Goal: Task Accomplishment & Management: Manage account settings

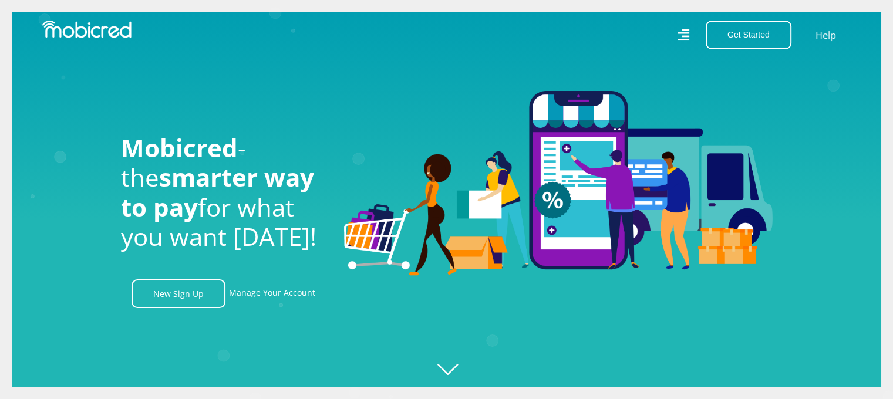
click at [679, 39] on icon at bounding box center [683, 35] width 12 height 12
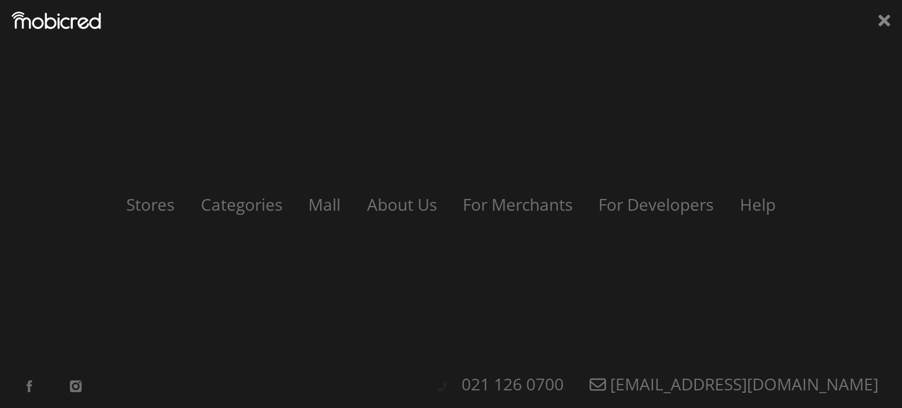
scroll to position [0, 1339]
click at [73, 39] on div "Stores Categories Mall About Us For Merchants For Developers Help Sign Up Sign …" at bounding box center [451, 204] width 902 height 408
click at [78, 29] on img at bounding box center [56, 21] width 89 height 18
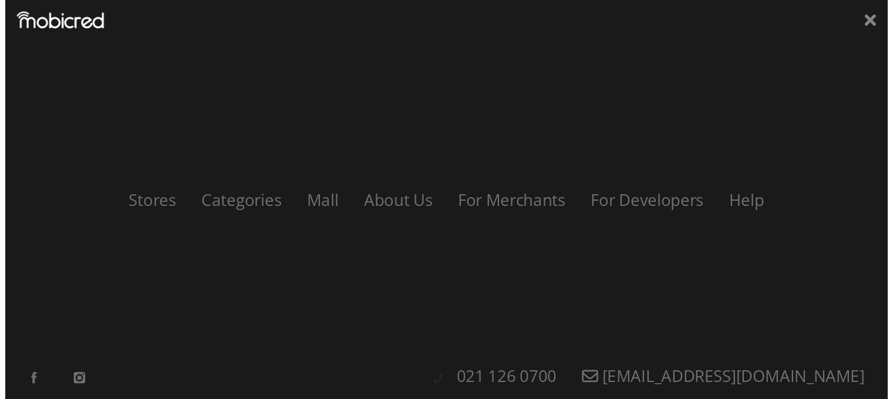
scroll to position [0, 2009]
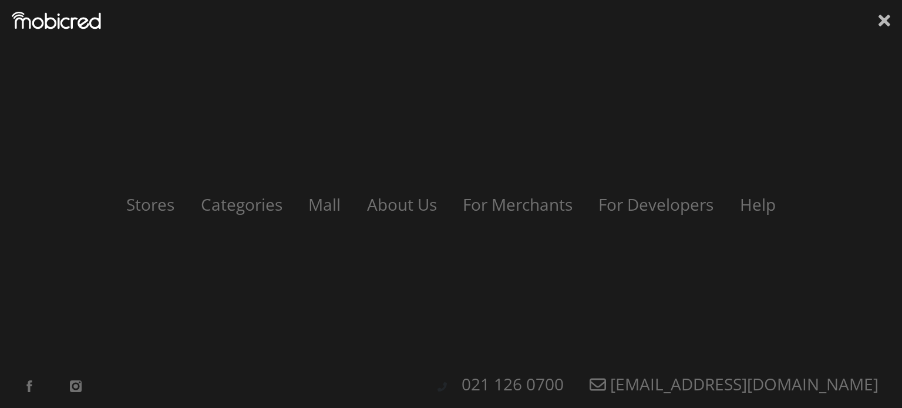
click at [885, 19] on icon at bounding box center [885, 21] width 12 height 12
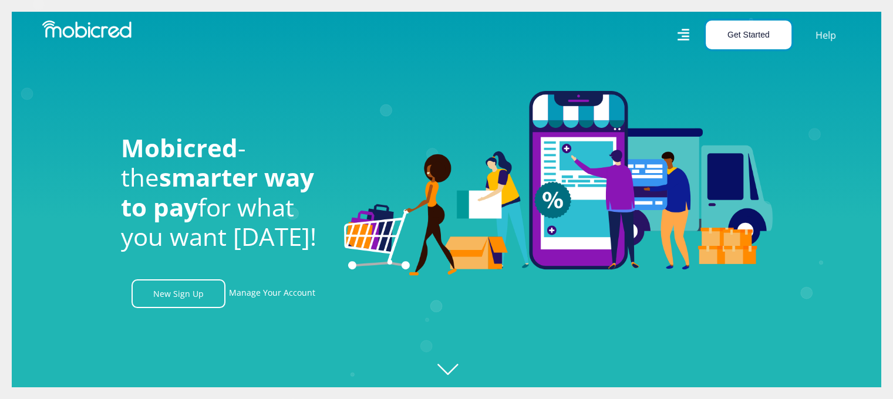
click at [760, 27] on button "Get Started" at bounding box center [749, 35] width 86 height 29
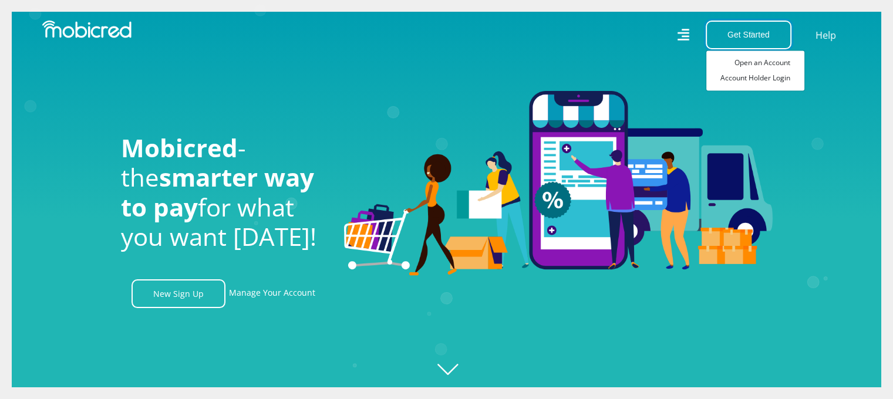
scroll to position [0, 2678]
click at [779, 84] on link "Account Holder Login" at bounding box center [756, 77] width 98 height 15
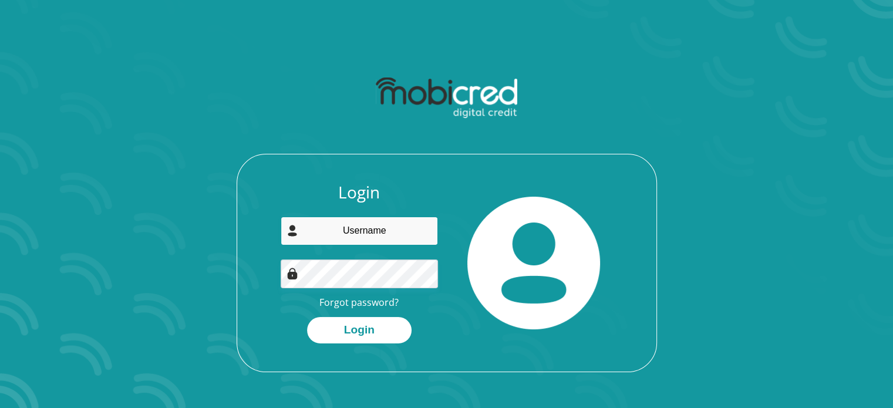
click at [399, 223] on input "email" at bounding box center [359, 231] width 157 height 29
type input "[PERSON_NAME][EMAIL_ADDRESS][PERSON_NAME][DOMAIN_NAME]"
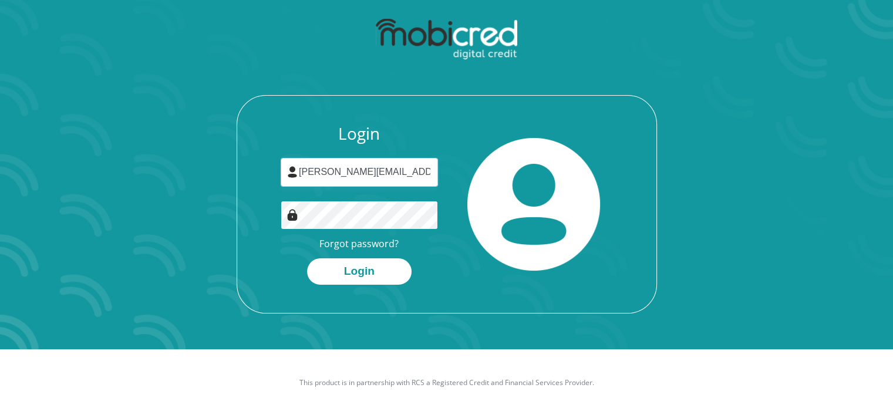
scroll to position [67, 0]
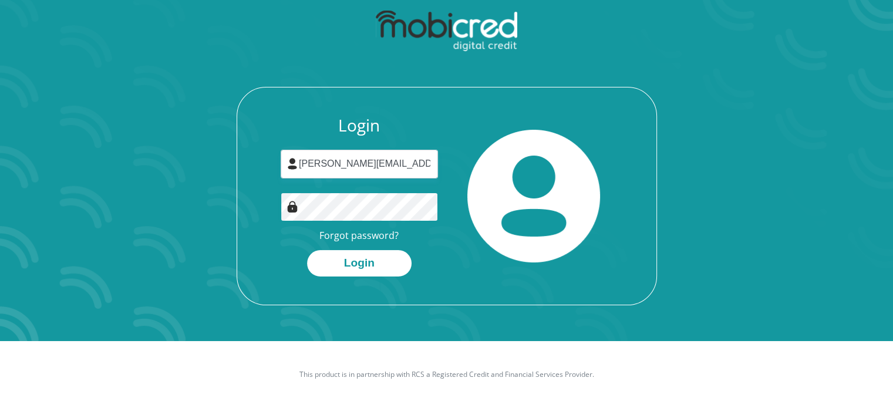
click at [307, 250] on button "Login" at bounding box center [359, 263] width 105 height 26
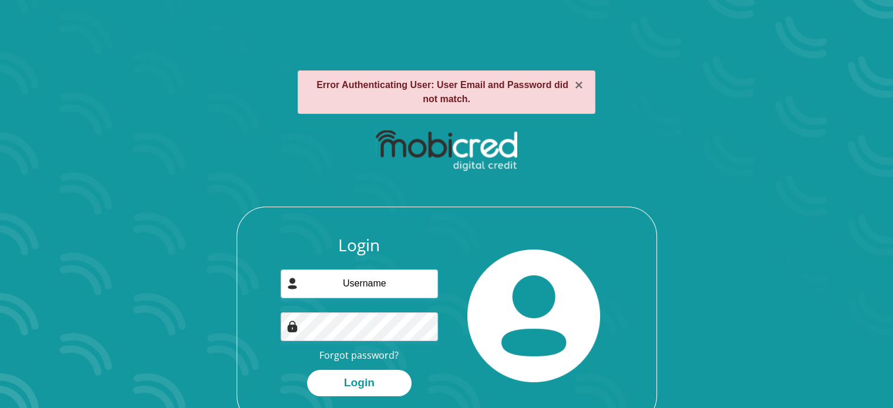
click at [439, 261] on div "Login Forgot password? Login" at bounding box center [359, 316] width 175 height 161
click at [414, 284] on input "email" at bounding box center [359, 284] width 157 height 29
click at [348, 246] on h3 "Login" at bounding box center [359, 246] width 157 height 20
click at [355, 272] on input "[PERSON_NAME][EMAIL_ADDRESS][PERSON_NAME][DOMAIN_NAME]" at bounding box center [359, 284] width 157 height 29
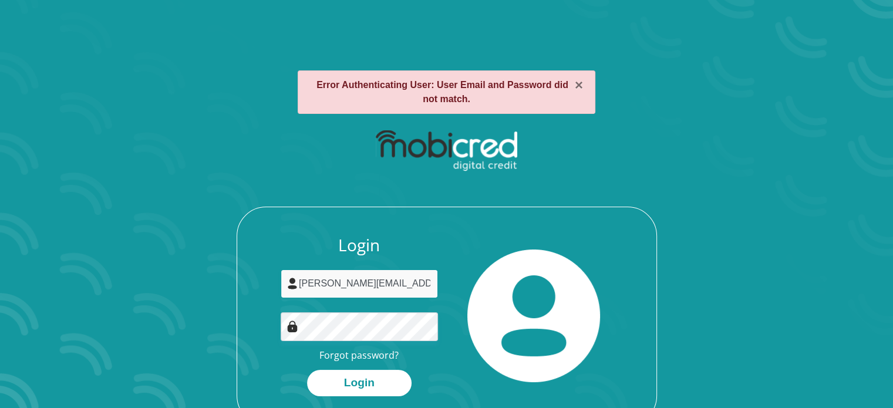
click at [355, 273] on input "[PERSON_NAME][EMAIL_ADDRESS][PERSON_NAME][DOMAIN_NAME]" at bounding box center [359, 284] width 157 height 29
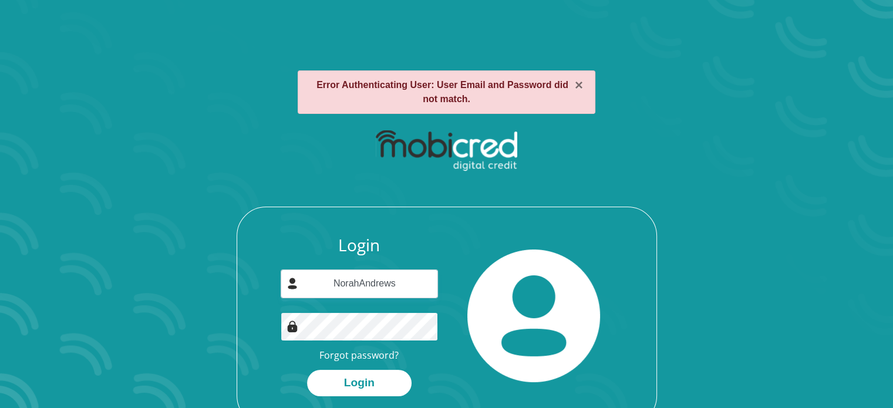
click at [307, 370] on button "Login" at bounding box center [359, 383] width 105 height 26
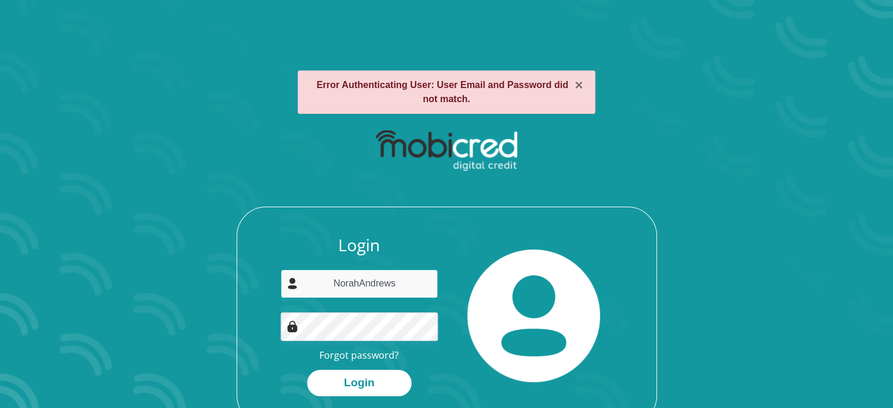
click at [371, 284] on input "NorahAndrews" at bounding box center [359, 284] width 157 height 29
type input "[PERSON_NAME][EMAIL_ADDRESS][PERSON_NAME][DOMAIN_NAME]"
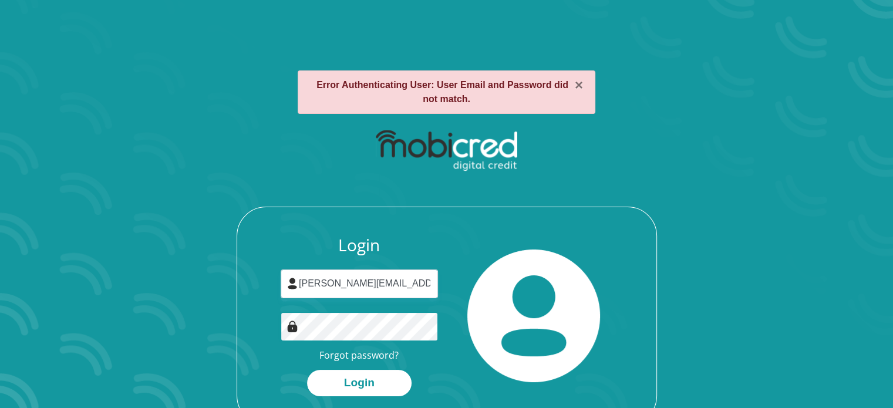
click at [37, 293] on section "× Error Authenticating User: User Email and Password did not match. Login andre…" at bounding box center [446, 204] width 893 height 408
click at [343, 368] on div "Login andrews.michelle.n@gmail.com Forgot password? Login" at bounding box center [359, 316] width 175 height 161
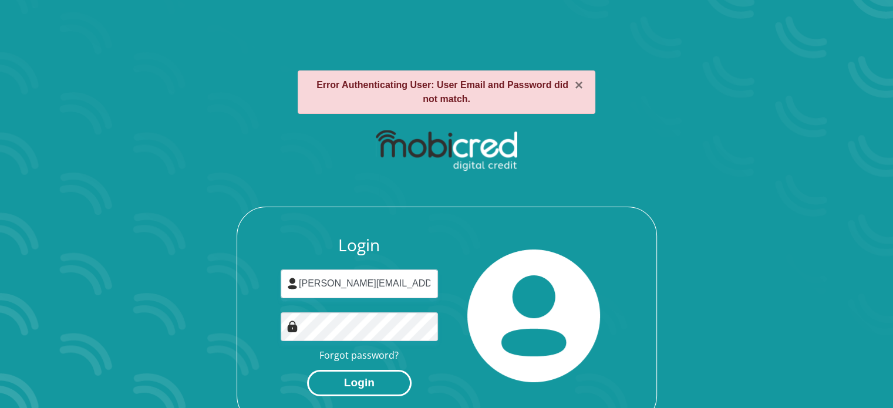
click at [346, 377] on button "Login" at bounding box center [359, 383] width 105 height 26
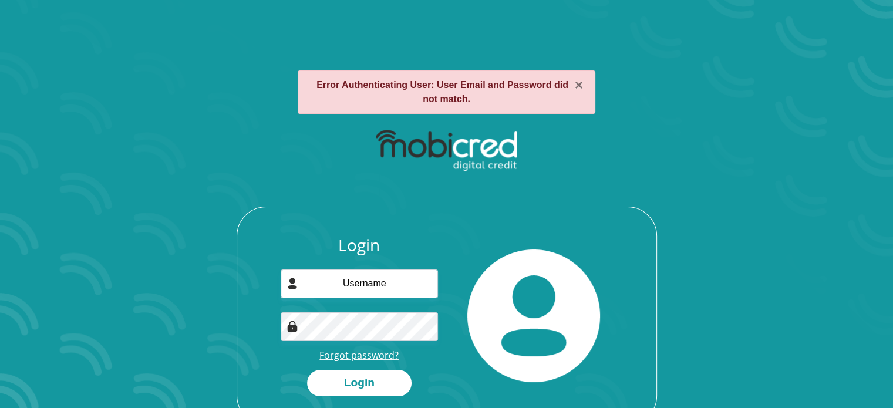
click at [383, 353] on link "Forgot password?" at bounding box center [359, 355] width 79 height 13
click at [411, 295] on input "email" at bounding box center [359, 284] width 157 height 29
type input "[PERSON_NAME][EMAIL_ADDRESS][PERSON_NAME][DOMAIN_NAME]"
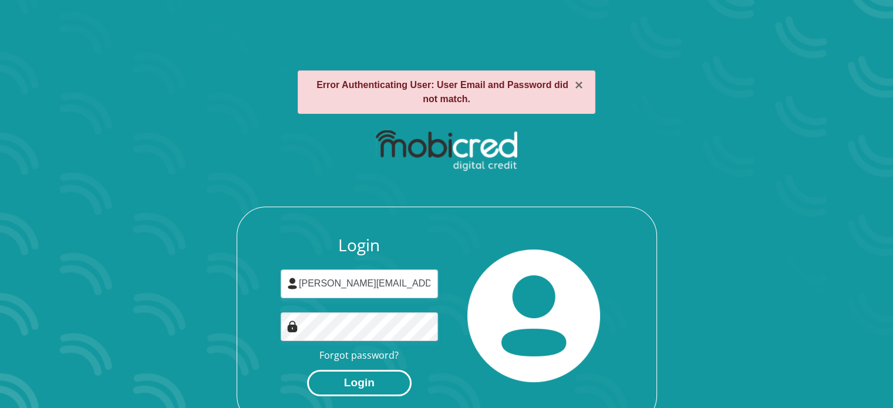
click at [352, 388] on button "Login" at bounding box center [359, 383] width 105 height 26
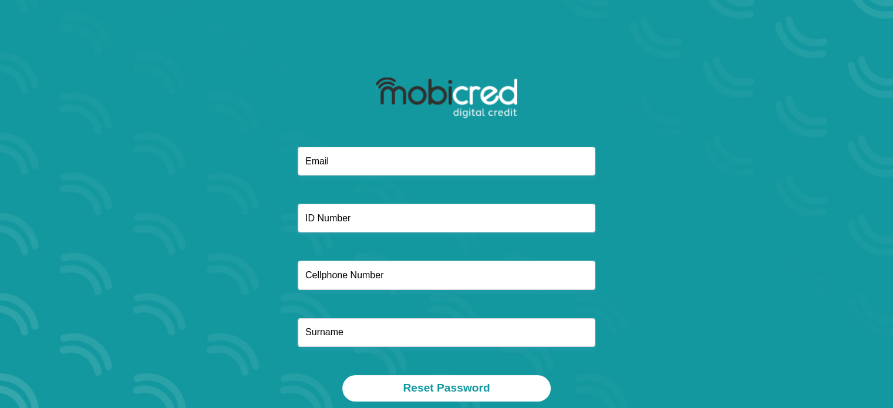
click at [361, 138] on div at bounding box center [446, 108] width 315 height 76
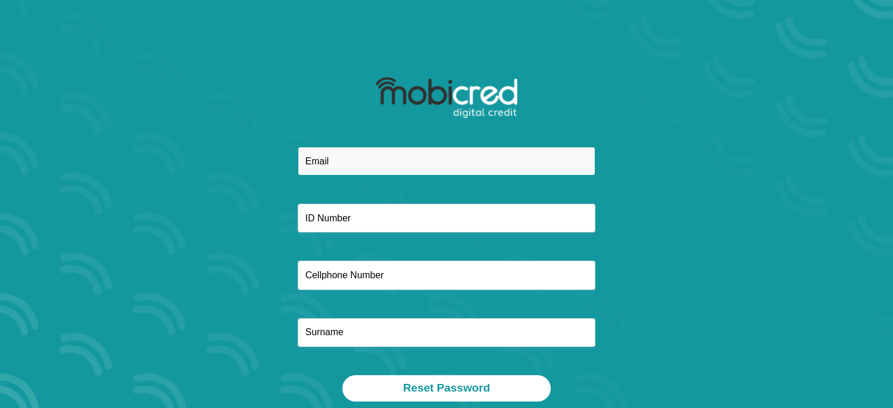
click at [353, 164] on input "email" at bounding box center [447, 161] width 298 height 29
type input "[PERSON_NAME][EMAIL_ADDRESS][PERSON_NAME][DOMAIN_NAME]"
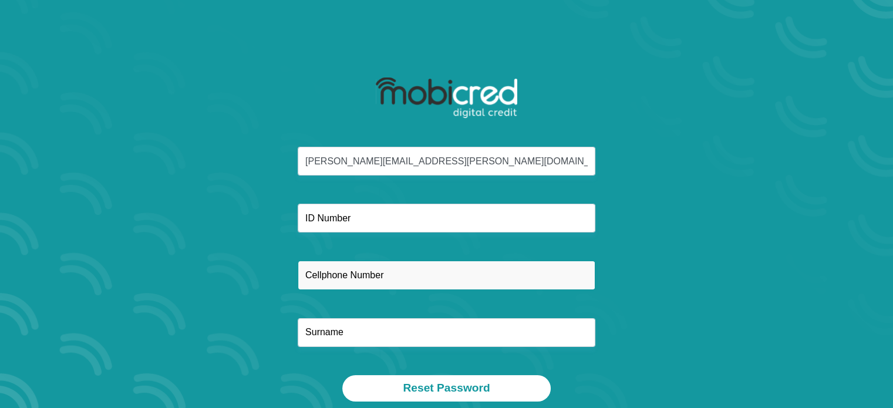
type input "0656599912"
type input "Andrews"
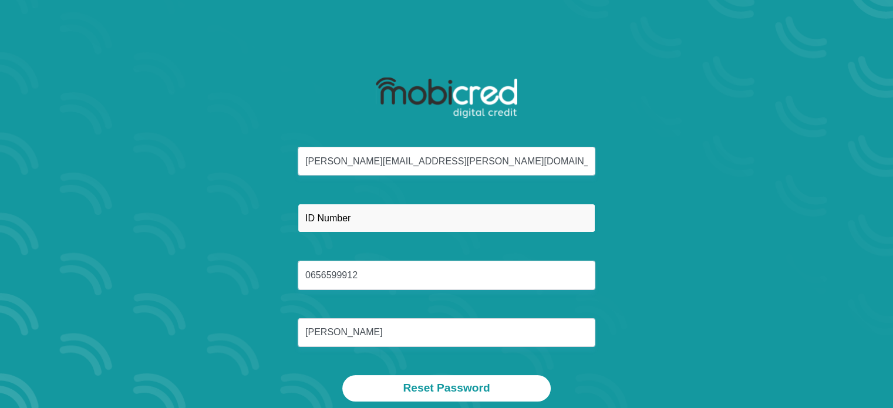
click at [367, 226] on input "text" at bounding box center [447, 218] width 298 height 29
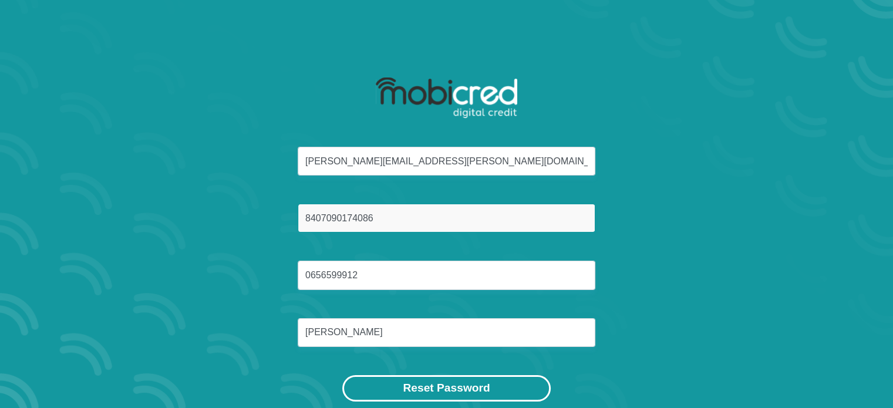
type input "8407090174086"
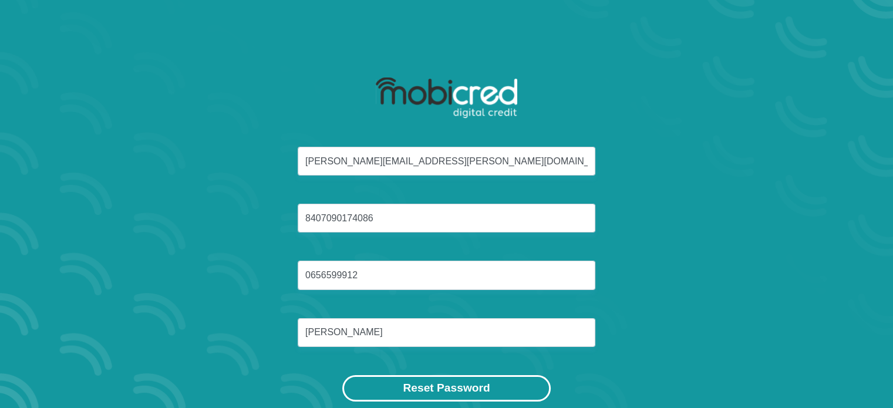
click at [462, 379] on button "Reset Password" at bounding box center [446, 388] width 208 height 26
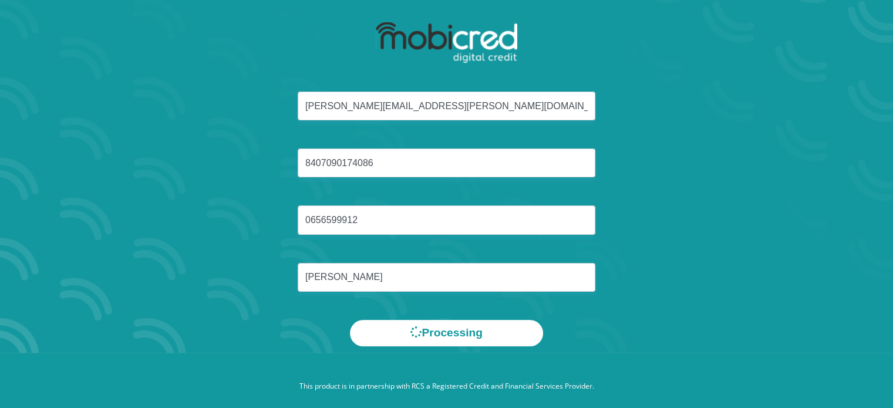
scroll to position [67, 0]
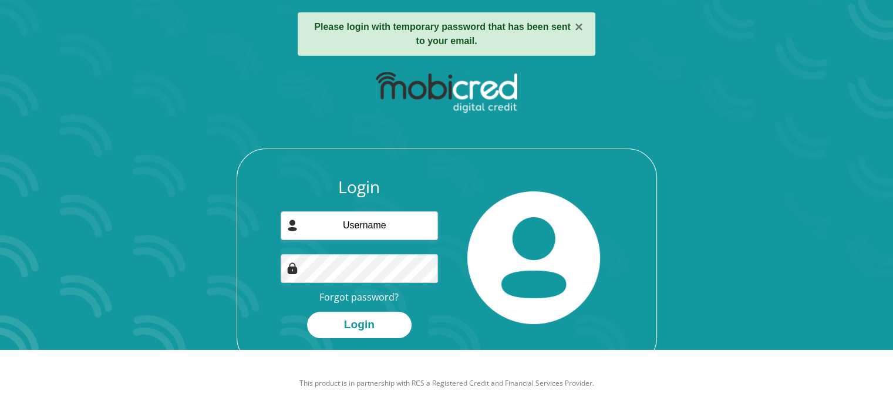
scroll to position [59, 0]
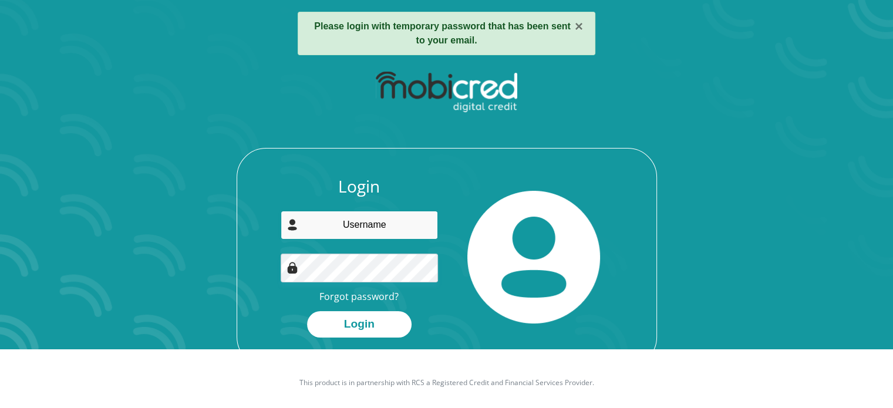
click at [355, 226] on input "email" at bounding box center [359, 225] width 157 height 29
type input "[PERSON_NAME][EMAIL_ADDRESS][PERSON_NAME][DOMAIN_NAME]"
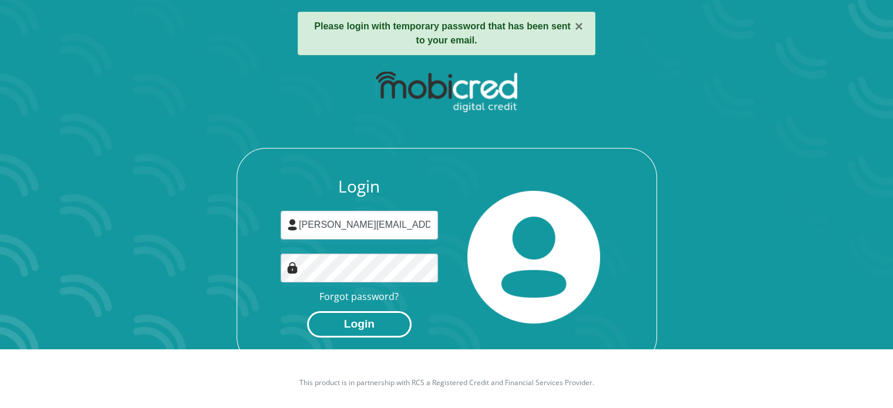
click at [389, 324] on button "Login" at bounding box center [359, 324] width 105 height 26
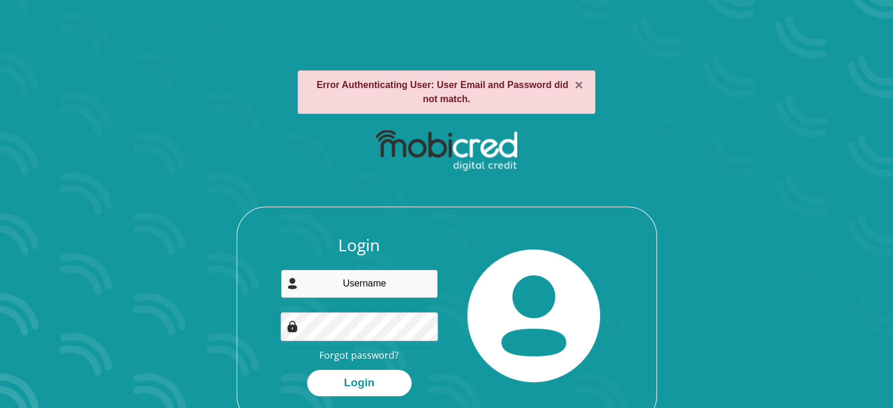
click at [366, 280] on input "email" at bounding box center [359, 284] width 157 height 29
type input "andrews.michelle.n@gmail.com"
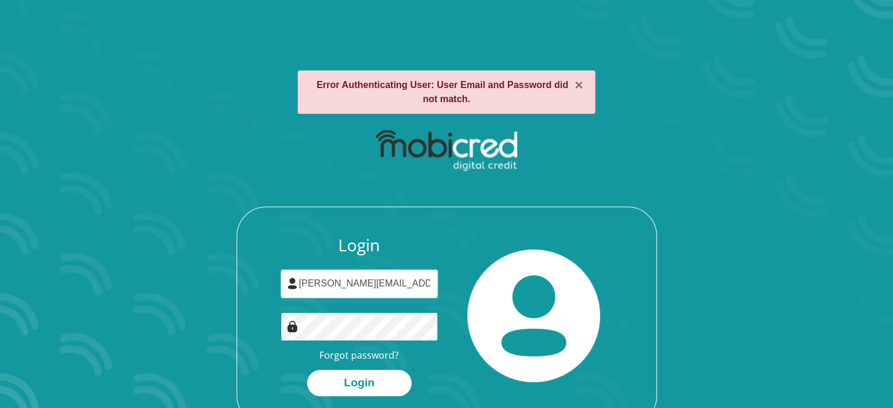
click at [307, 370] on button "Login" at bounding box center [359, 383] width 105 height 26
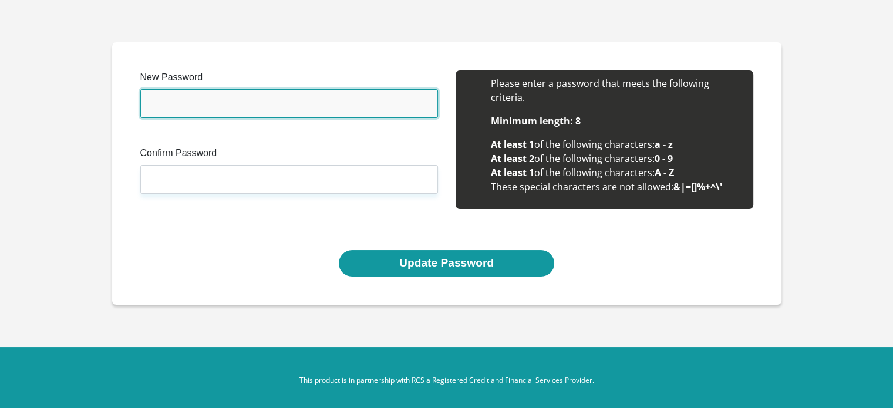
click at [227, 114] on input "New Password" at bounding box center [289, 103] width 298 height 29
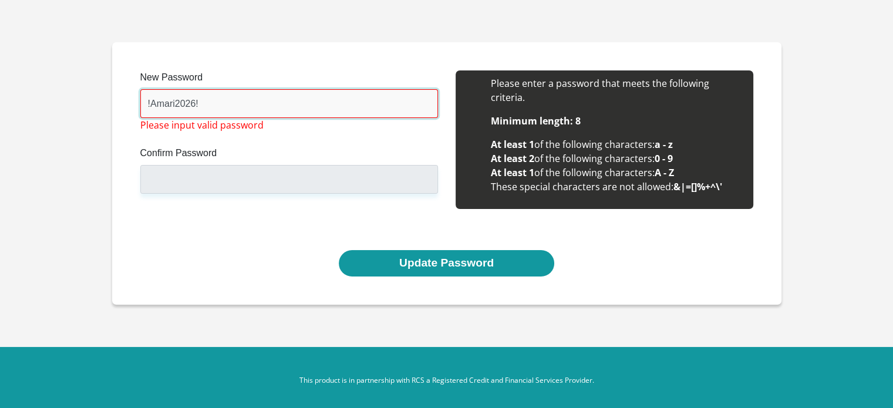
drag, startPoint x: 227, startPoint y: 114, endPoint x: 126, endPoint y: 114, distance: 101.0
click at [126, 114] on div "New Password !Amari2026! Please input valid password Confirm Password Please in…" at bounding box center [447, 173] width 670 height 263
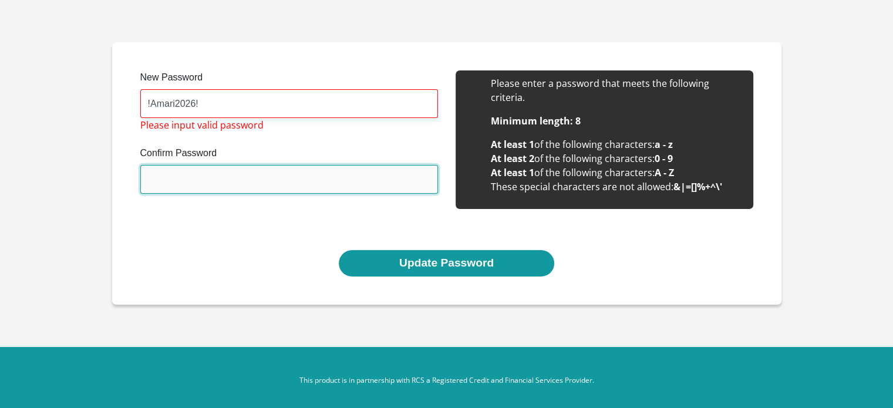
click at [174, 187] on input "Confirm Password" at bounding box center [289, 179] width 298 height 29
click at [171, 174] on input "Confirm Password" at bounding box center [289, 179] width 298 height 29
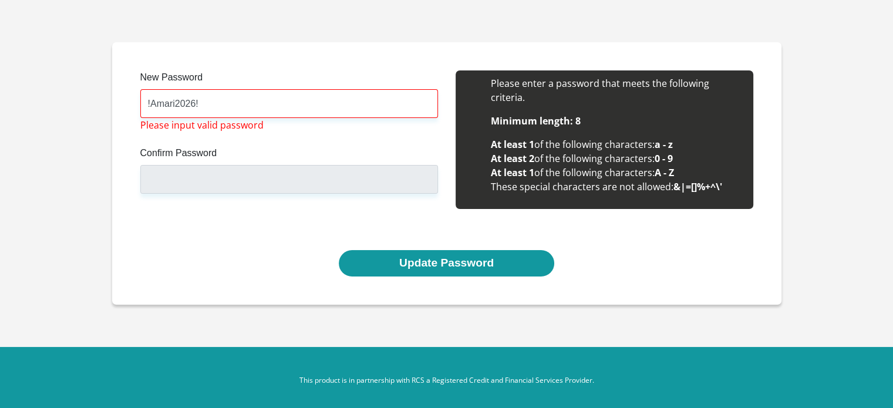
click at [55, 332] on section "New Password !Amari2026! Please input valid password Confirm Password Please in…" at bounding box center [446, 173] width 893 height 347
drag, startPoint x: 204, startPoint y: 210, endPoint x: 198, endPoint y: 175, distance: 35.3
click at [203, 195] on div "New Password !Amari2026! Please input valid password Confirm Password Please in…" at bounding box center [289, 146] width 315 height 152
click at [190, 154] on label "Confirm Password" at bounding box center [289, 155] width 298 height 19
click at [190, 165] on input "Confirm Password" at bounding box center [289, 179] width 298 height 29
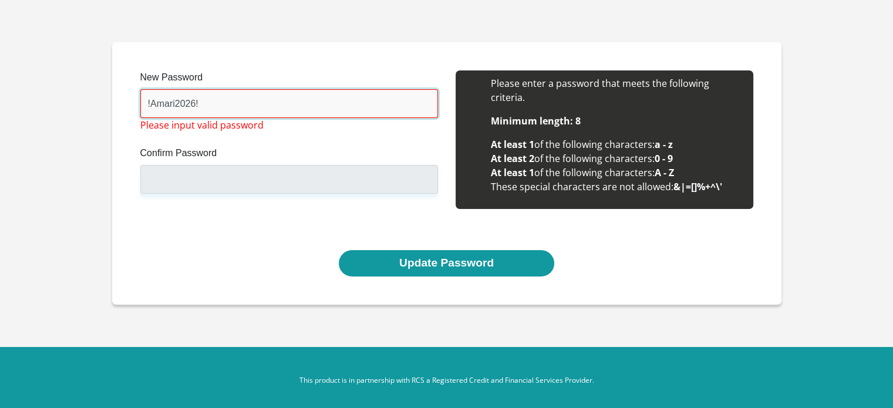
click at [227, 92] on input "!Amari2026!" at bounding box center [289, 103] width 298 height 29
click at [143, 106] on input "!Amari2026!" at bounding box center [289, 103] width 298 height 29
click at [139, 105] on div "New Password !Amari2026! Please input valid password Confirm Password Please in…" at bounding box center [289, 146] width 315 height 152
click at [142, 105] on input "!Amari2026!" at bounding box center [289, 103] width 298 height 29
drag, startPoint x: 295, startPoint y: 100, endPoint x: 129, endPoint y: 65, distance: 169.2
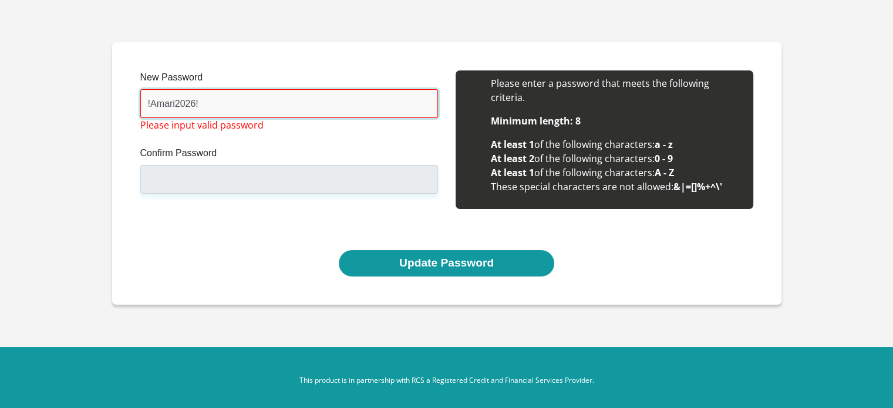
click at [129, 65] on div "New Password !Amari2026! Please input valid password Confirm Password Please in…" at bounding box center [447, 173] width 670 height 263
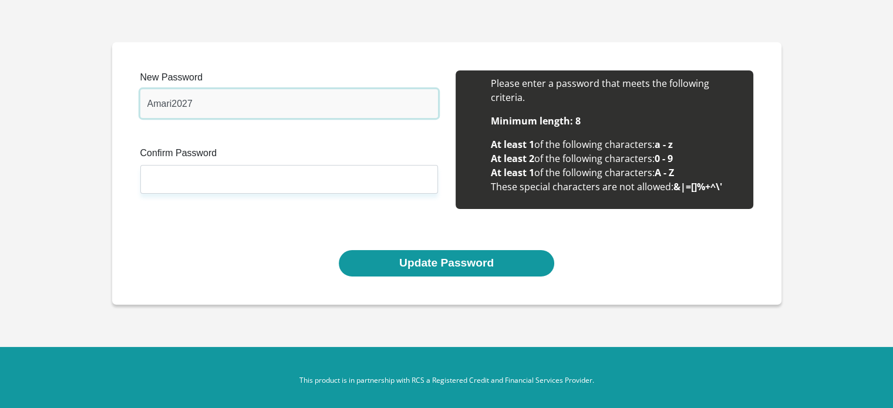
click at [186, 113] on input "Amari2027" at bounding box center [289, 103] width 298 height 29
type input "Amari2027"
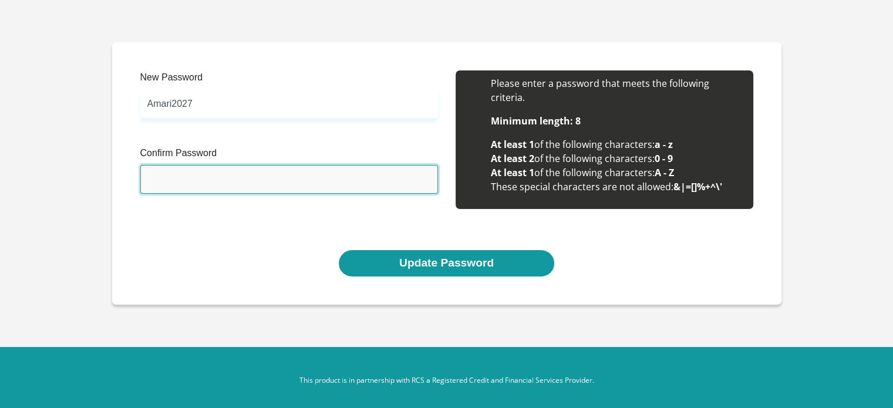
click at [190, 187] on input "Confirm Password" at bounding box center [289, 179] width 298 height 29
paste input "Amari2027"
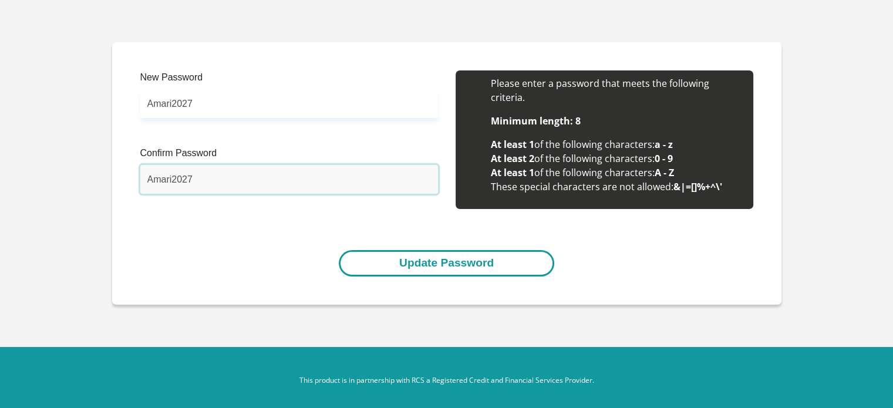
type input "Amari2027"
click at [505, 256] on button "Update Password" at bounding box center [447, 263] width 216 height 26
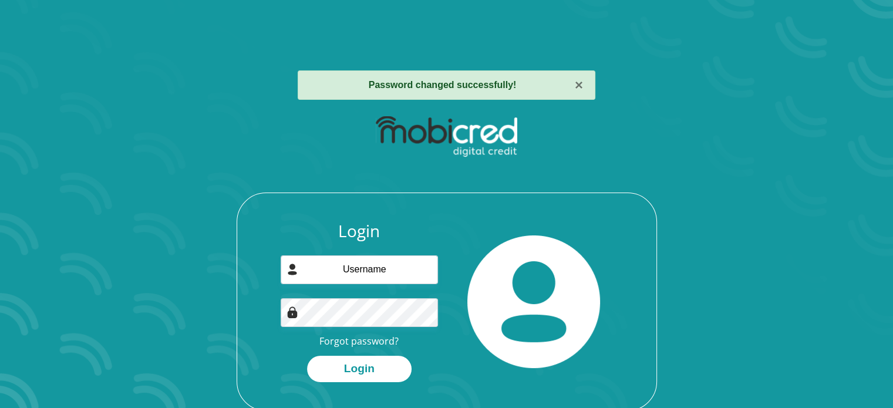
click at [431, 246] on div "Login Forgot password? Login" at bounding box center [359, 301] width 175 height 161
click at [421, 266] on input "email" at bounding box center [359, 270] width 157 height 29
type input "andrews.michelle.n@gmail.com"
click at [416, 296] on div "Login andrews.michelle.n@gmail.com Forgot password? Login" at bounding box center [359, 301] width 175 height 161
click at [307, 356] on button "Login" at bounding box center [359, 369] width 105 height 26
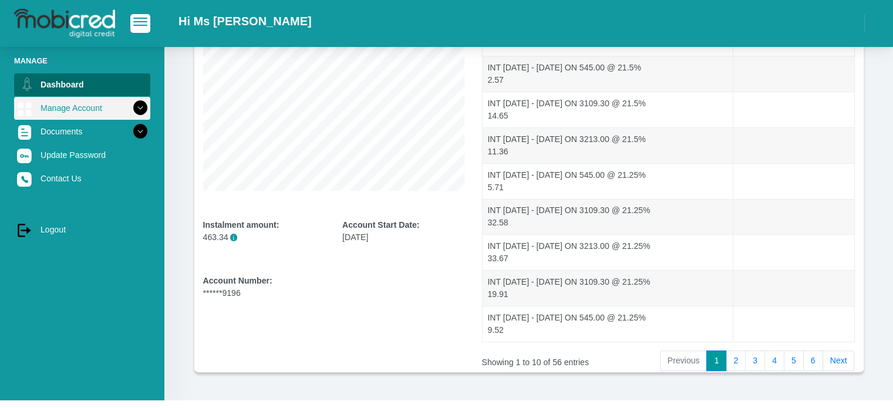
scroll to position [251, 0]
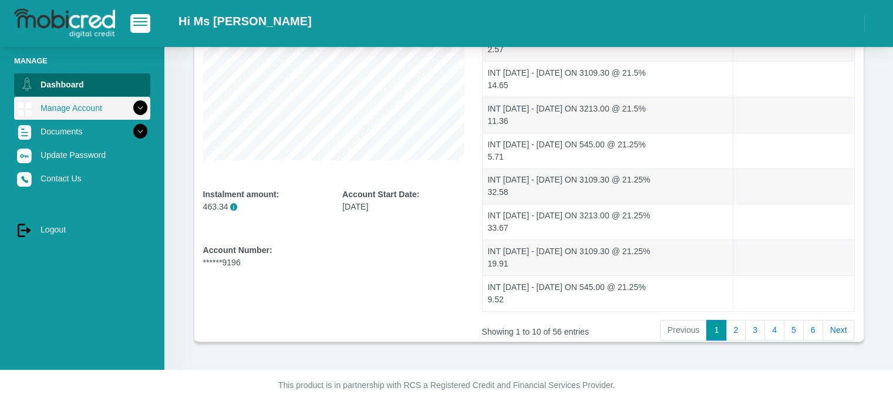
click at [134, 105] on icon at bounding box center [140, 108] width 20 height 20
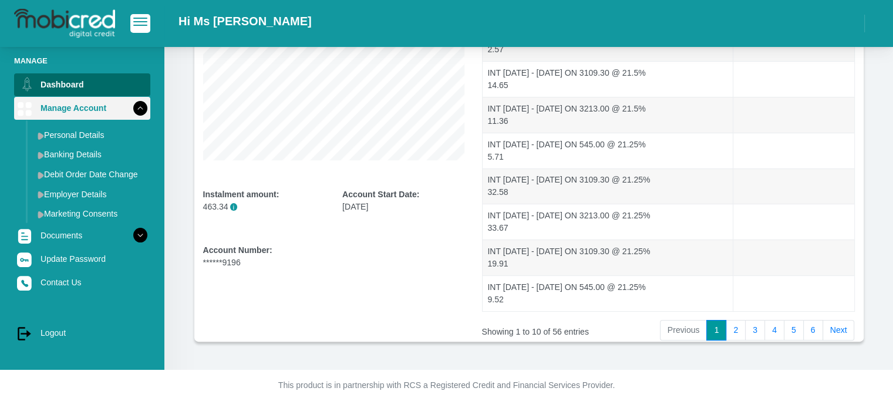
click at [135, 105] on icon at bounding box center [140, 108] width 20 height 20
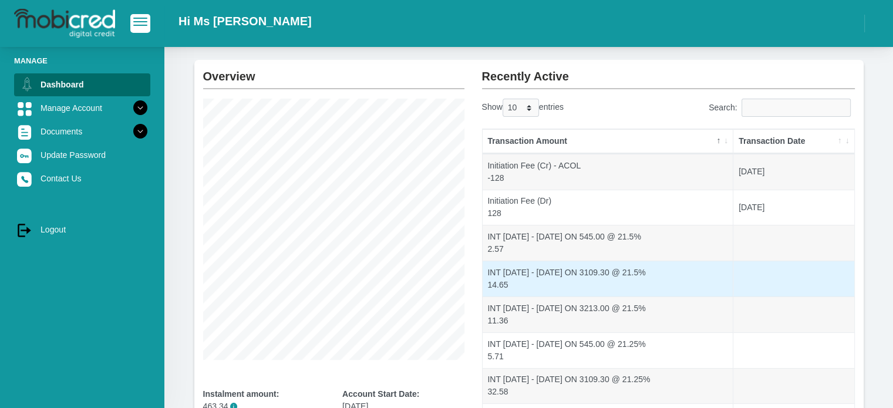
scroll to position [0, 0]
